Goal: Information Seeking & Learning: Check status

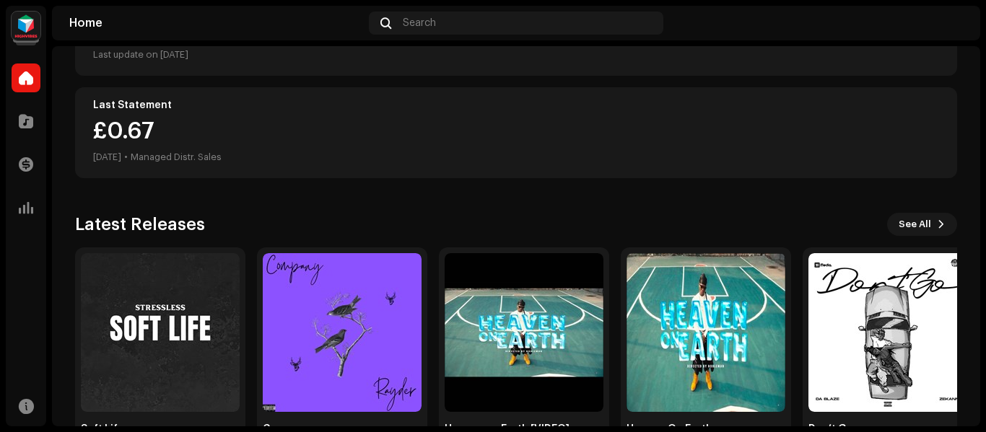
scroll to position [389, 0]
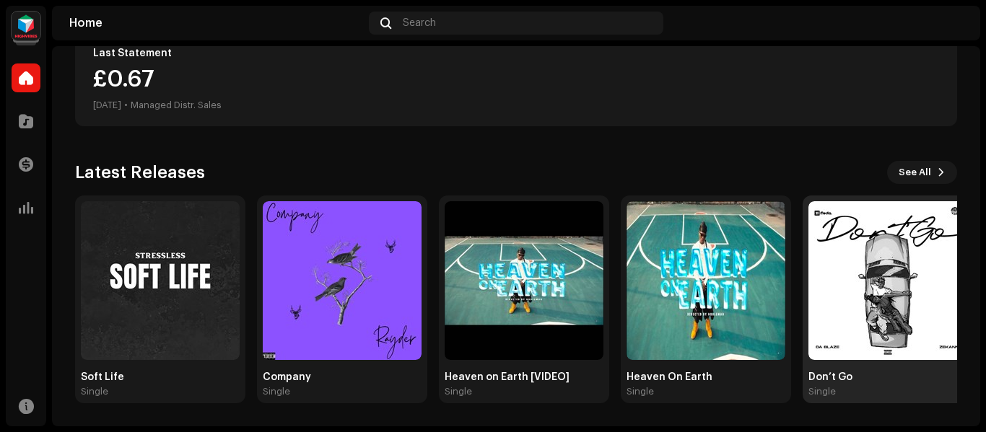
click at [893, 294] on img at bounding box center [887, 280] width 159 height 159
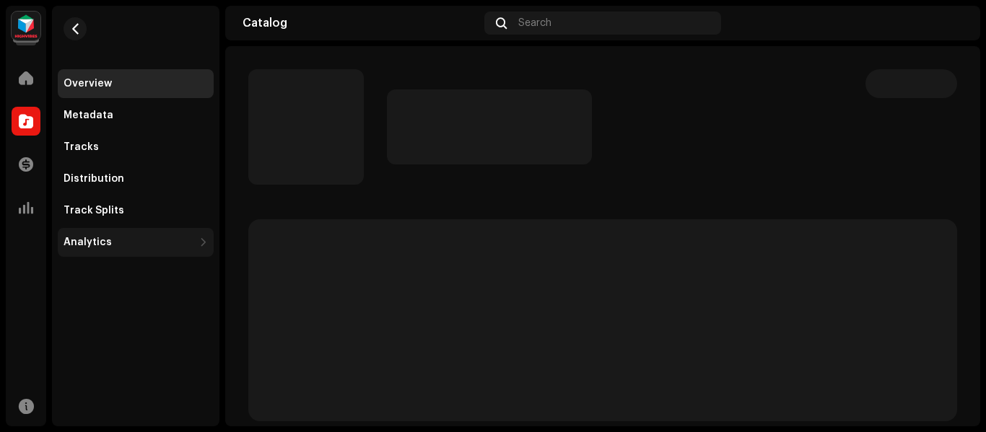
click at [106, 244] on div "Analytics" at bounding box center [87, 243] width 48 height 12
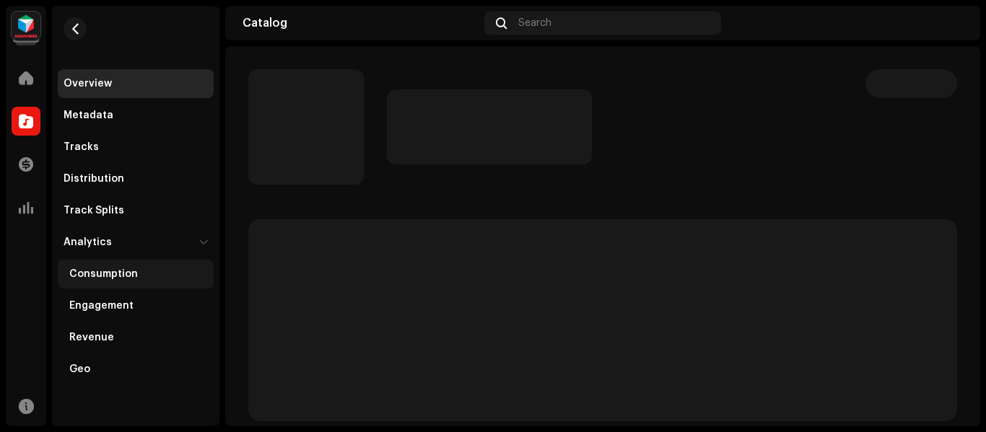
click at [110, 273] on div "Consumption" at bounding box center [103, 274] width 69 height 12
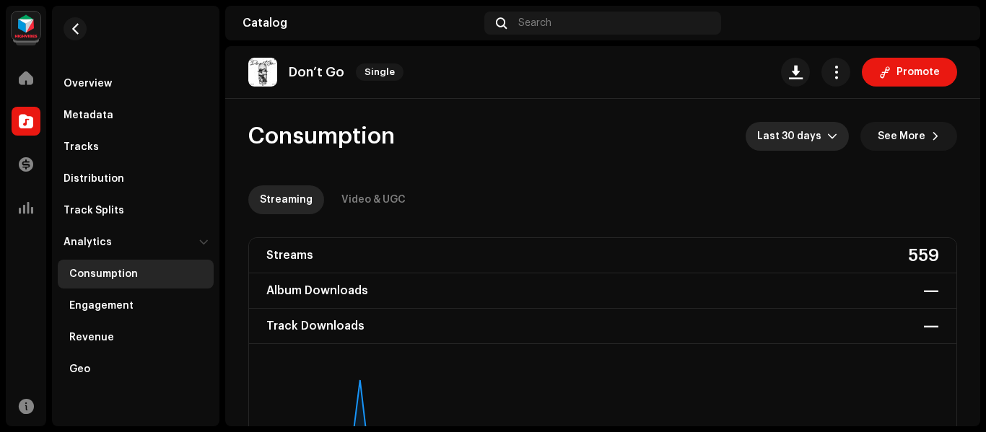
click at [804, 136] on span "Last 30 days" at bounding box center [792, 136] width 70 height 29
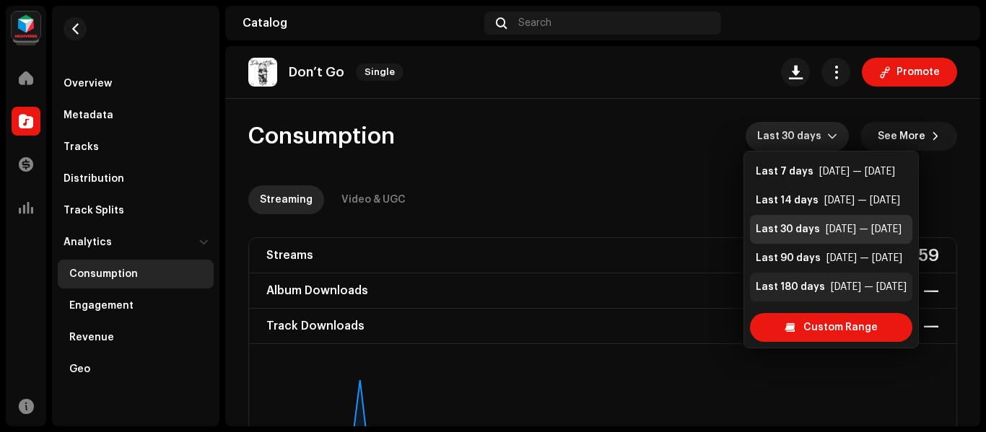
click at [811, 289] on div "Last 180 days" at bounding box center [789, 287] width 69 height 14
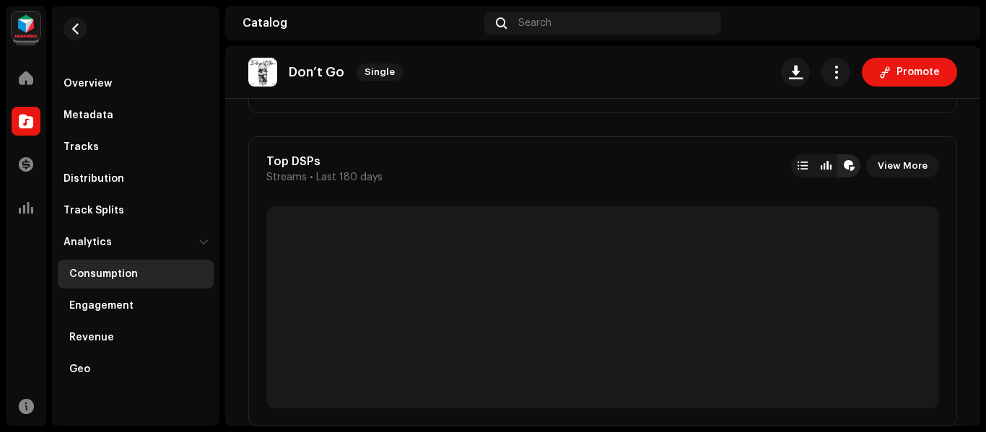
scroll to position [1449, 0]
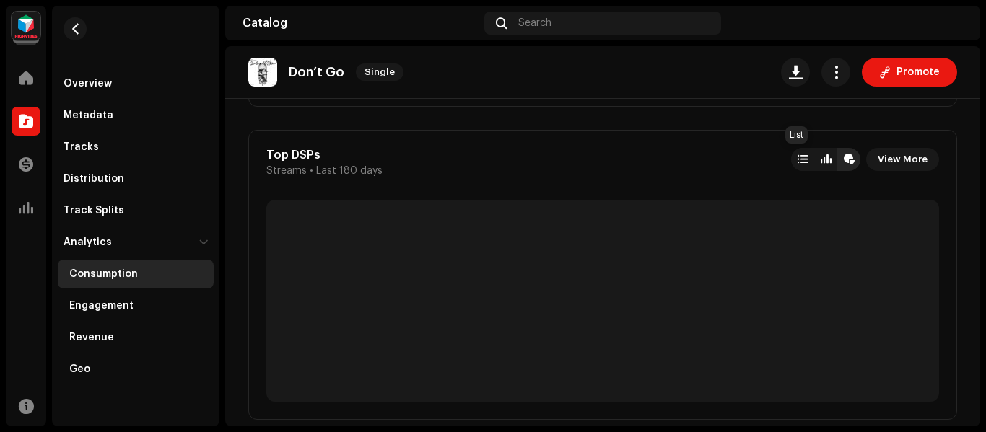
click at [797, 159] on div at bounding box center [802, 160] width 10 height 12
click at [801, 153] on div at bounding box center [802, 159] width 23 height 23
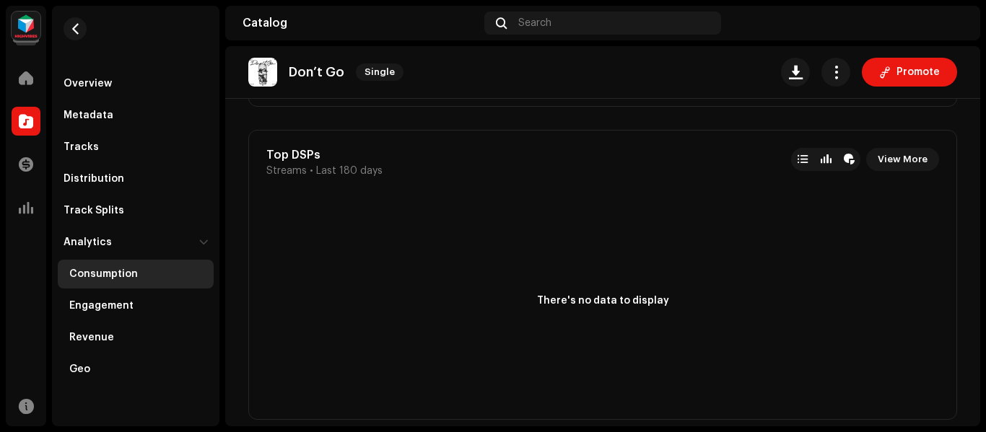
click at [801, 153] on div at bounding box center [802, 159] width 23 height 23
drag, startPoint x: 980, startPoint y: 218, endPoint x: 981, endPoint y: 200, distance: 18.1
click at [981, 200] on div "Therealmusic Distro Home Catalog Transactions Analytics Resources Overview Meta…" at bounding box center [493, 216] width 986 height 432
drag, startPoint x: 981, startPoint y: 200, endPoint x: 980, endPoint y: 134, distance: 65.7
click at [980, 134] on div "Therealmusic Distro Home Catalog Transactions Analytics Resources Overview Meta…" at bounding box center [493, 216] width 986 height 432
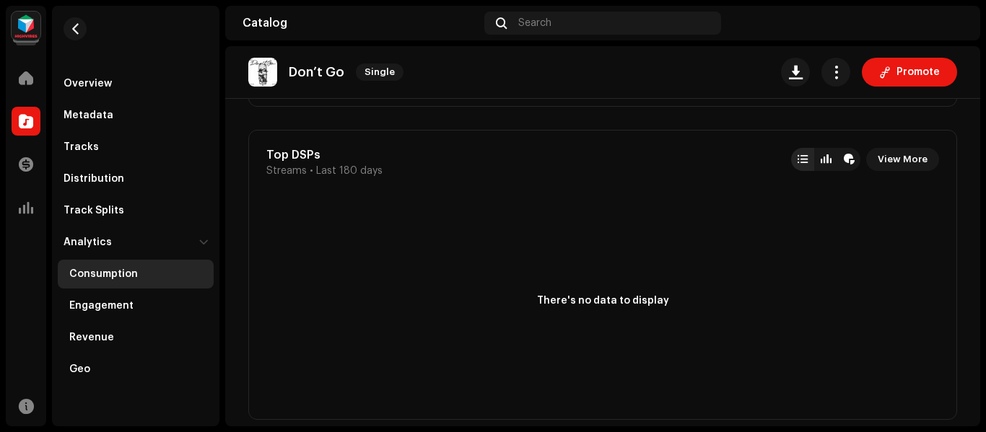
click at [980, 134] on div "Therealmusic Distro Home Catalog Transactions Analytics Resources Overview Meta…" at bounding box center [493, 216] width 986 height 432
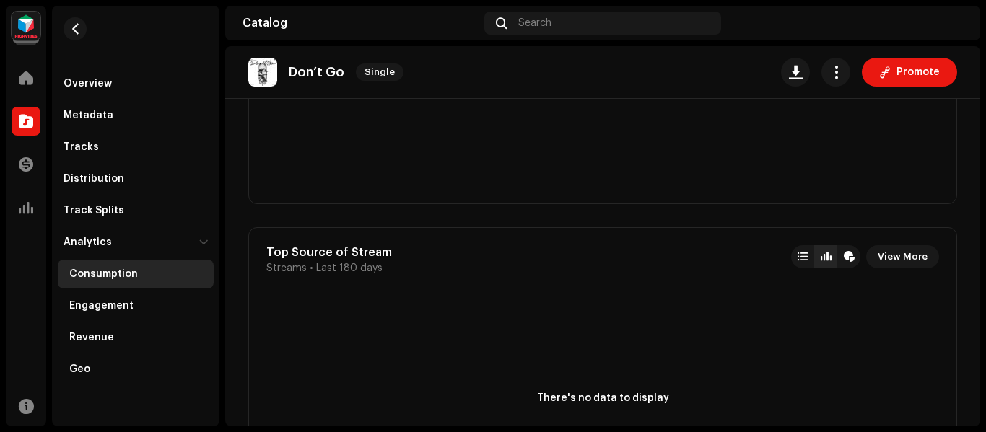
scroll to position [2354, 0]
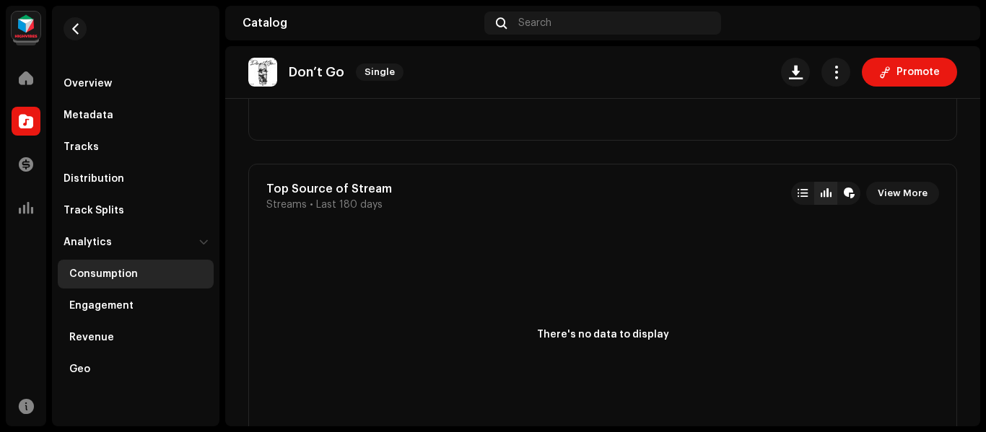
drag, startPoint x: 985, startPoint y: 296, endPoint x: 975, endPoint y: 312, distance: 18.4
click at [975, 312] on div "Therealmusic Distro Home Catalog Transactions Analytics Resources Overview Meta…" at bounding box center [493, 216] width 986 height 432
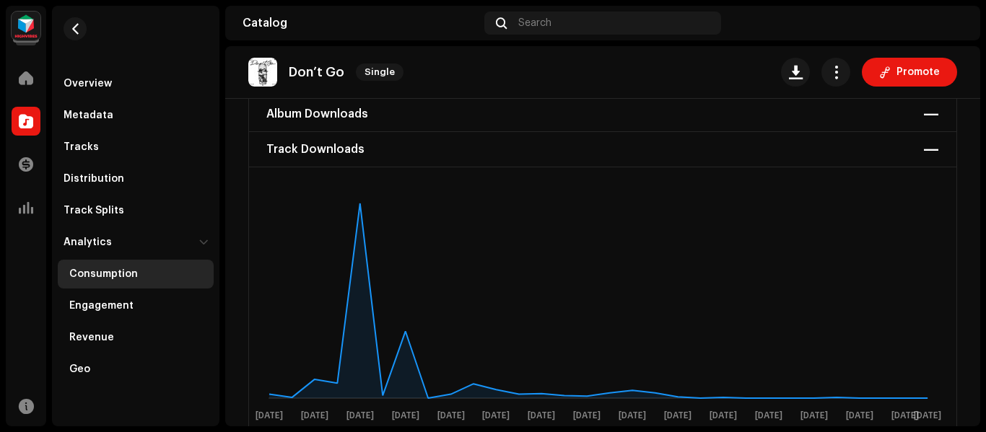
scroll to position [0, 0]
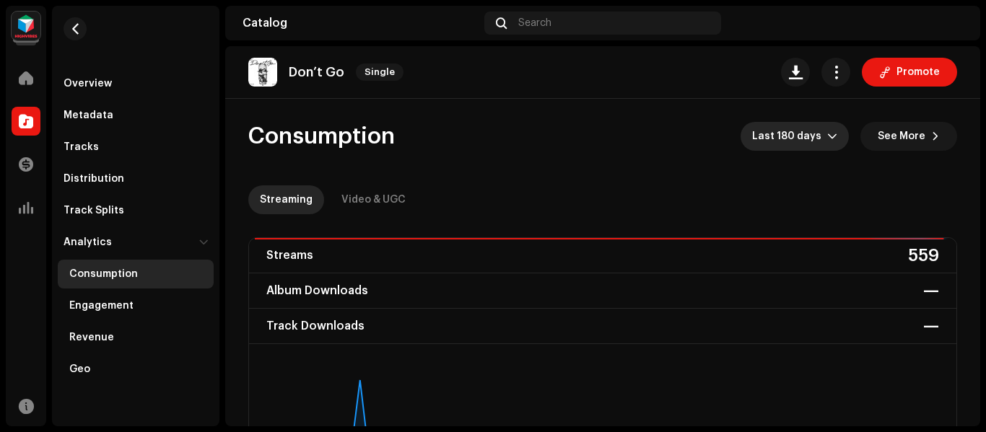
click at [803, 135] on span "Last 180 days" at bounding box center [789, 136] width 75 height 29
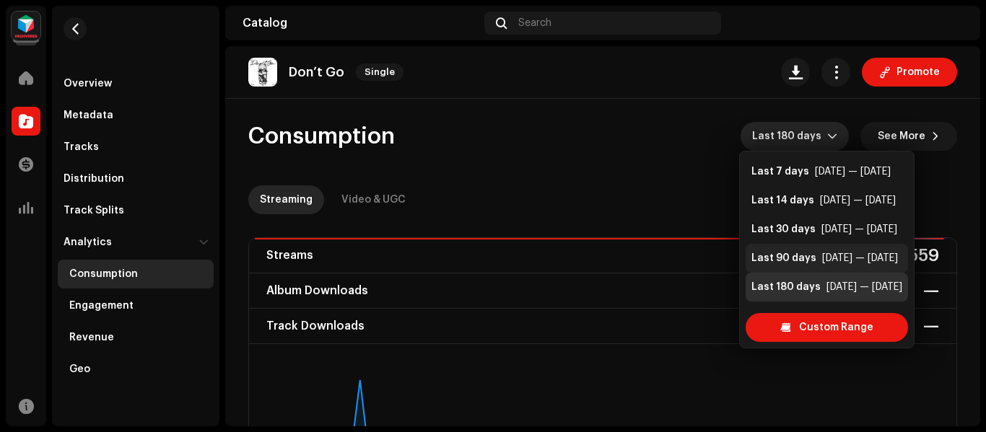
click at [791, 258] on div "Last 90 days" at bounding box center [783, 258] width 65 height 14
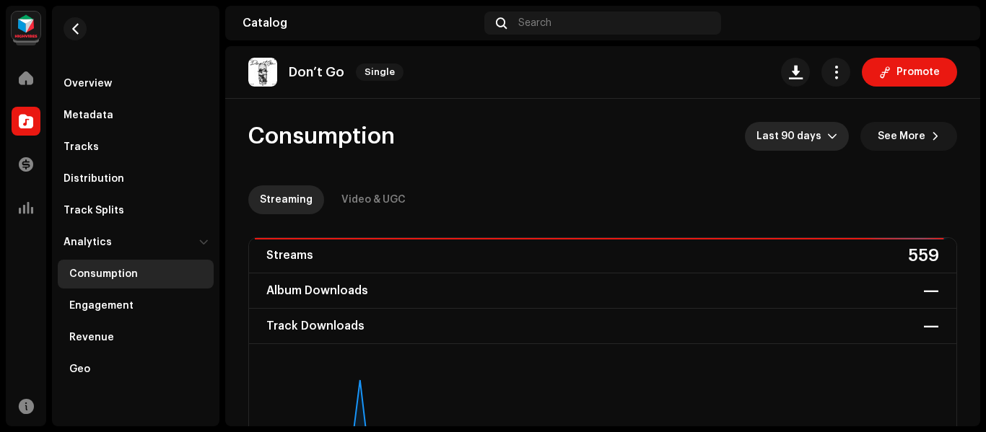
click at [812, 140] on span "Last 90 days" at bounding box center [791, 136] width 71 height 29
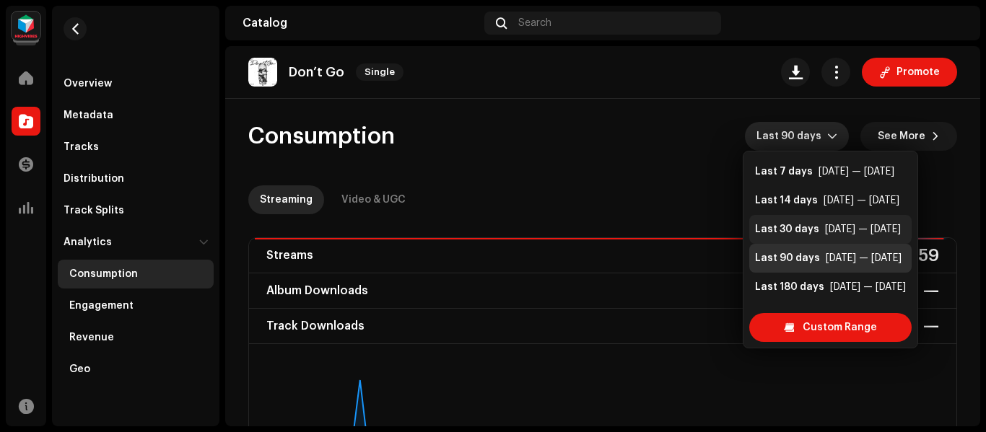
click at [790, 231] on div "Last 30 days" at bounding box center [787, 229] width 64 height 14
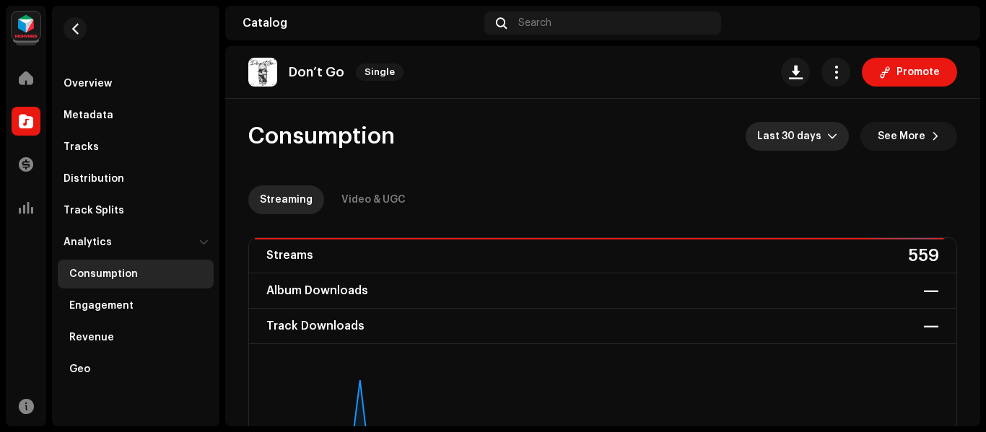
click at [827, 138] on icon "dropdown trigger" at bounding box center [832, 136] width 10 height 10
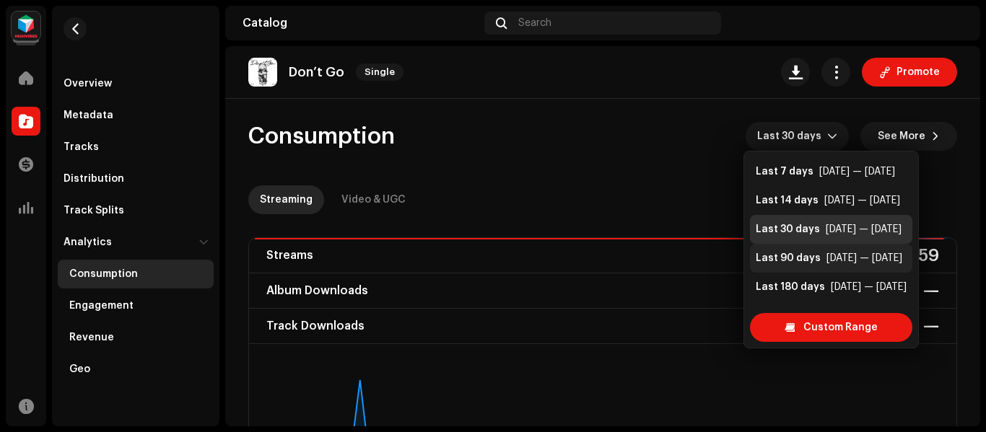
click at [808, 260] on div "Last 90 days" at bounding box center [787, 258] width 65 height 14
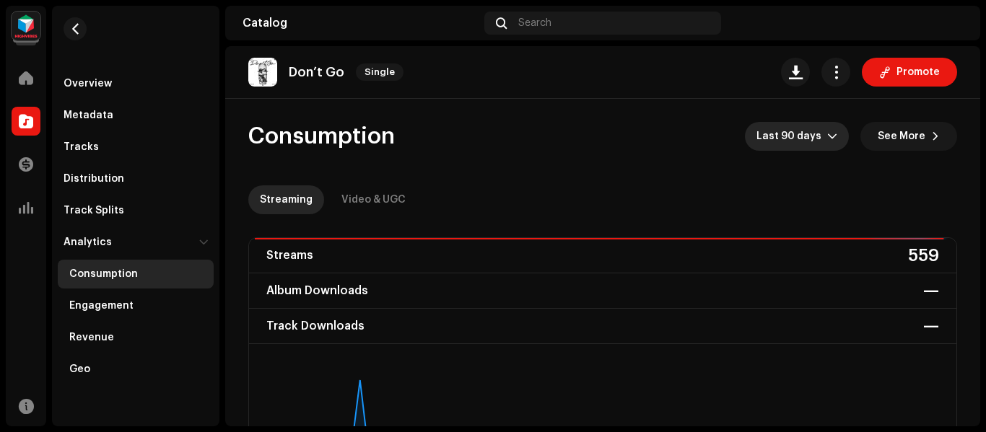
click at [827, 135] on icon "dropdown trigger" at bounding box center [832, 136] width 10 height 10
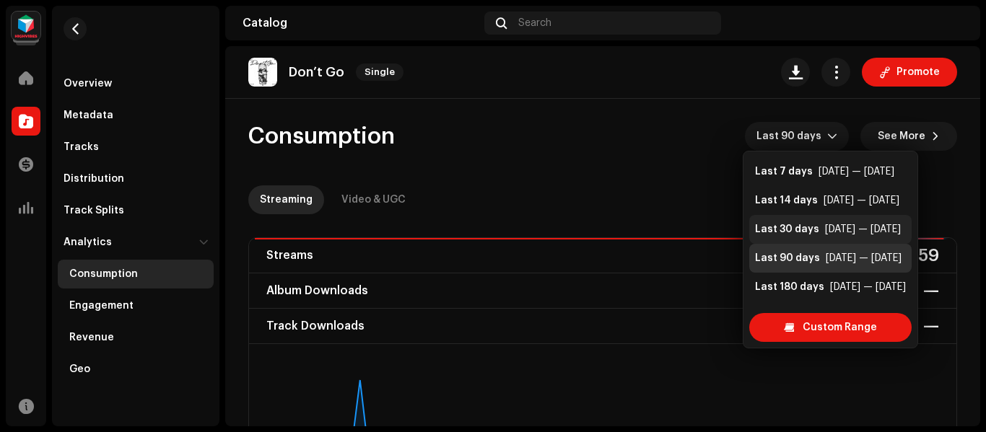
click at [796, 232] on div "Last 30 days" at bounding box center [787, 229] width 64 height 14
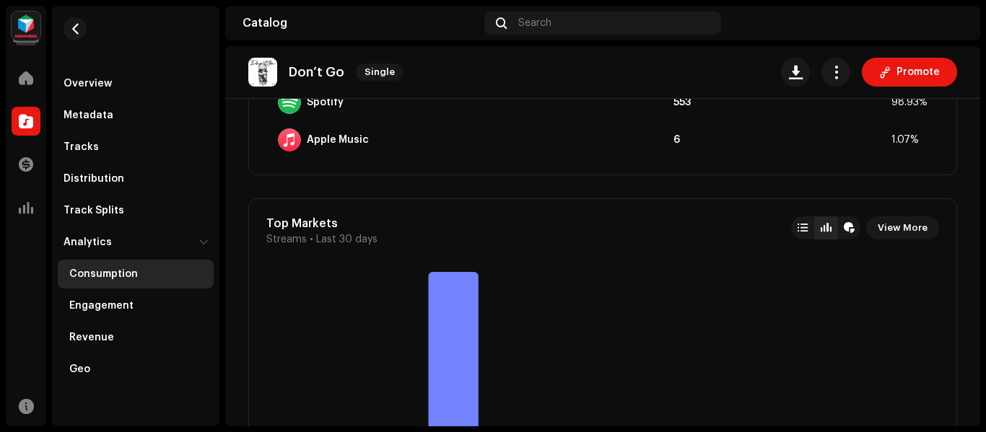
scroll to position [1124, 0]
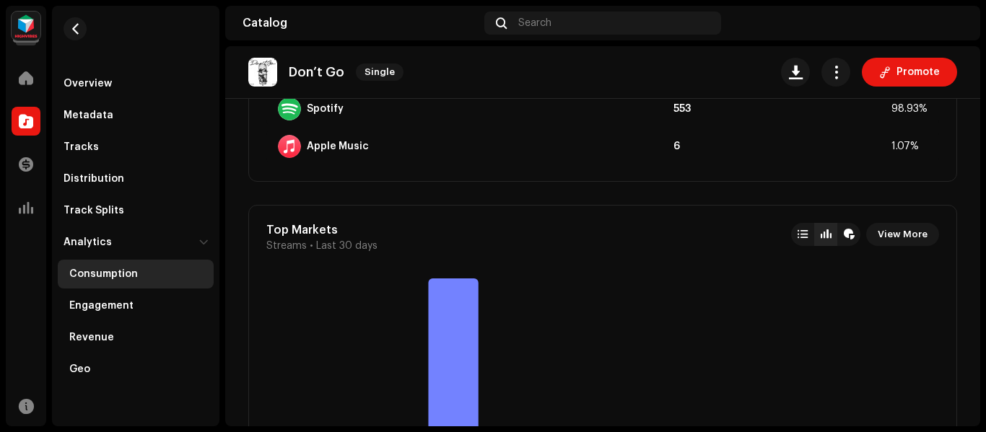
click at [982, 216] on div "Therealmusic Distro Home Catalog Transactions Analytics Resources Overview Meta…" at bounding box center [493, 216] width 986 height 432
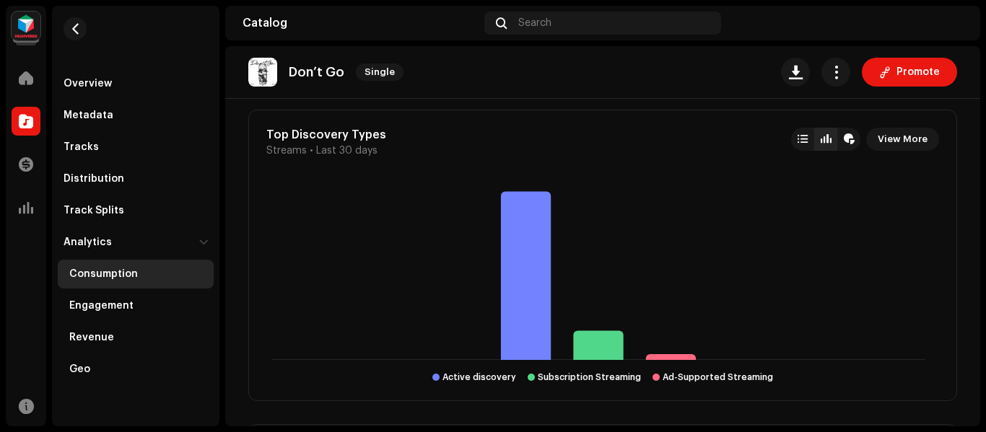
scroll to position [1521, 0]
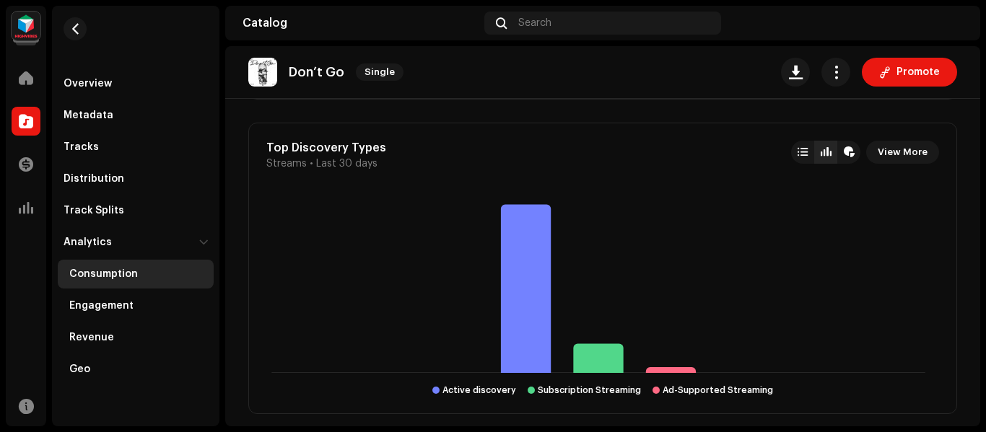
click at [974, 253] on div "Don’t Go Single Promote Consumption Last 30 days See More Streaming Video & UGC…" at bounding box center [602, 236] width 755 height 380
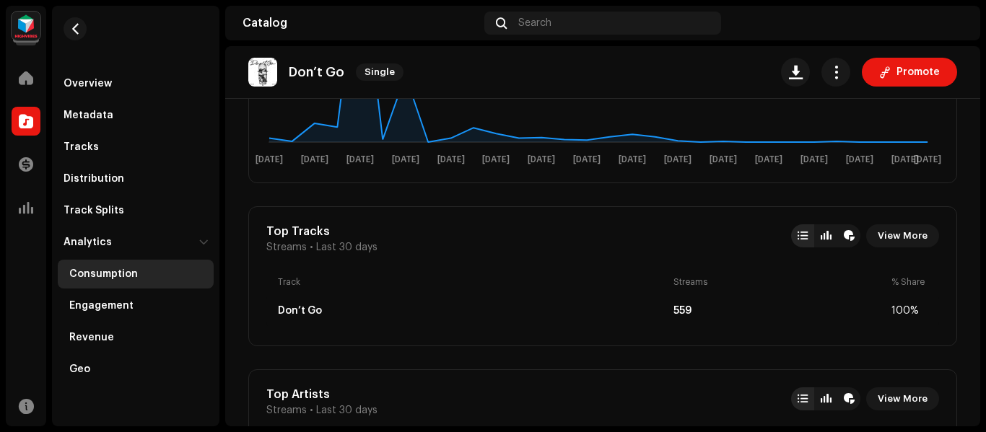
scroll to position [0, 0]
